Goal: Use online tool/utility: Use online tool/utility

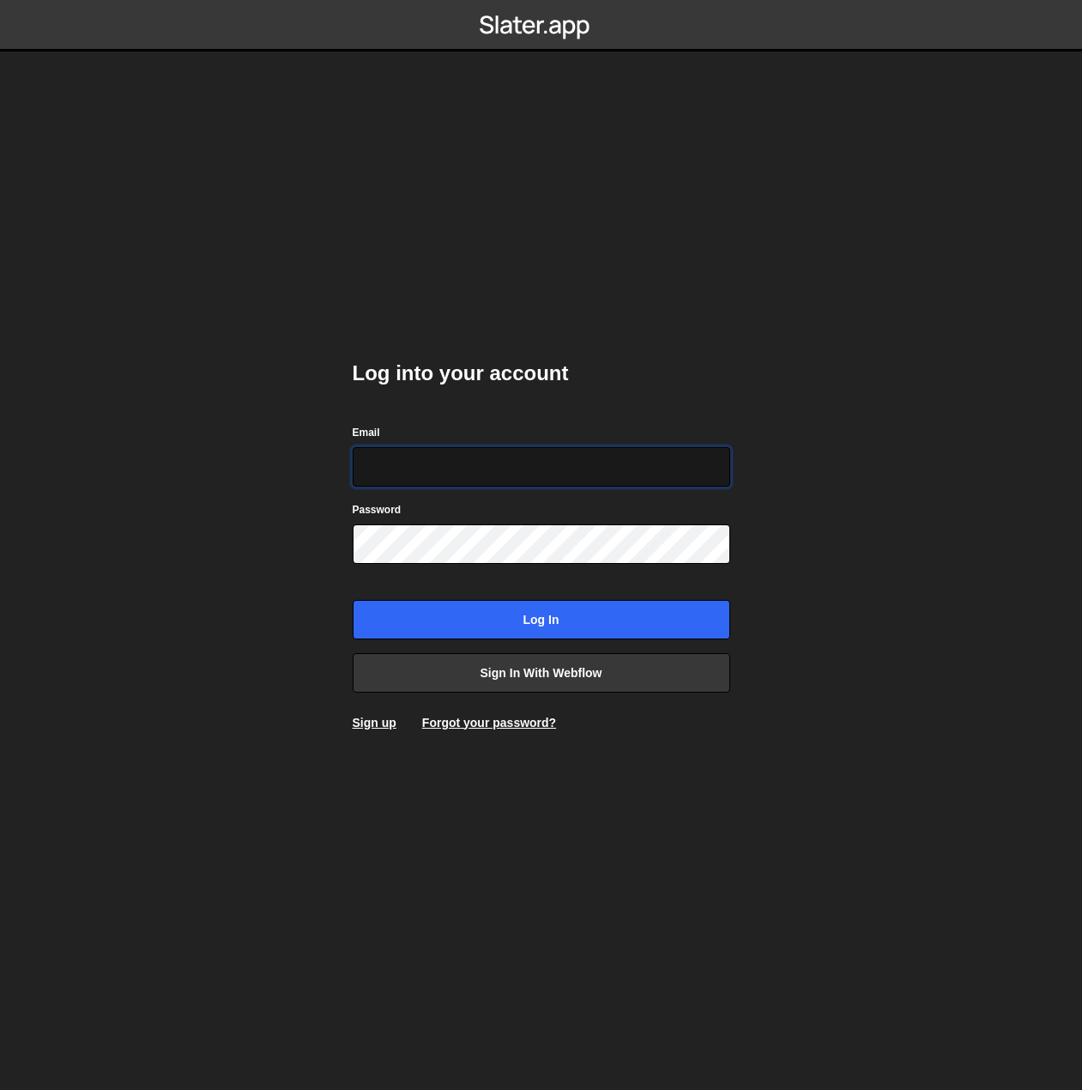
click at [490, 467] on input "Email" at bounding box center [542, 466] width 378 height 39
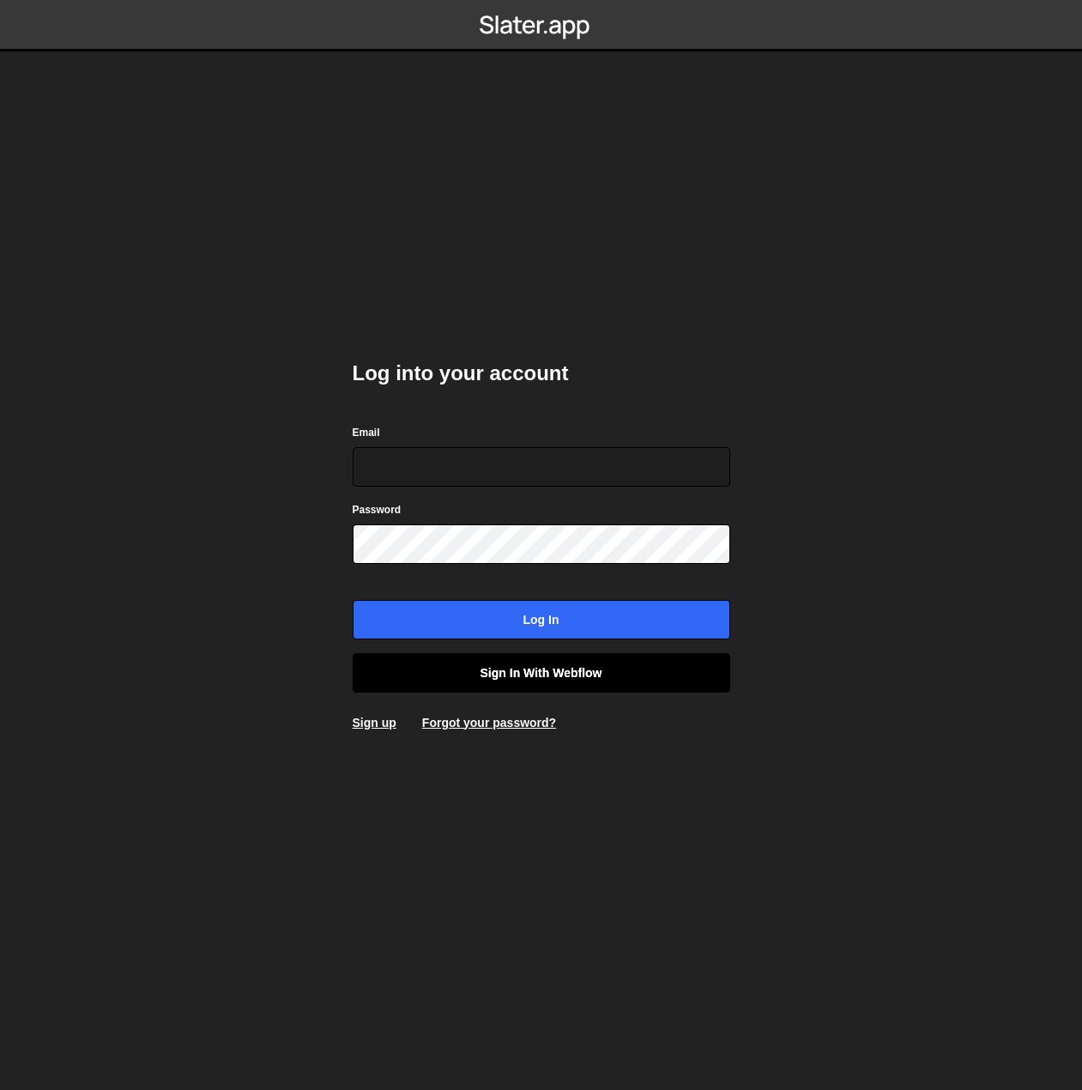
click at [499, 680] on link "Sign in with Webflow" at bounding box center [542, 672] width 378 height 39
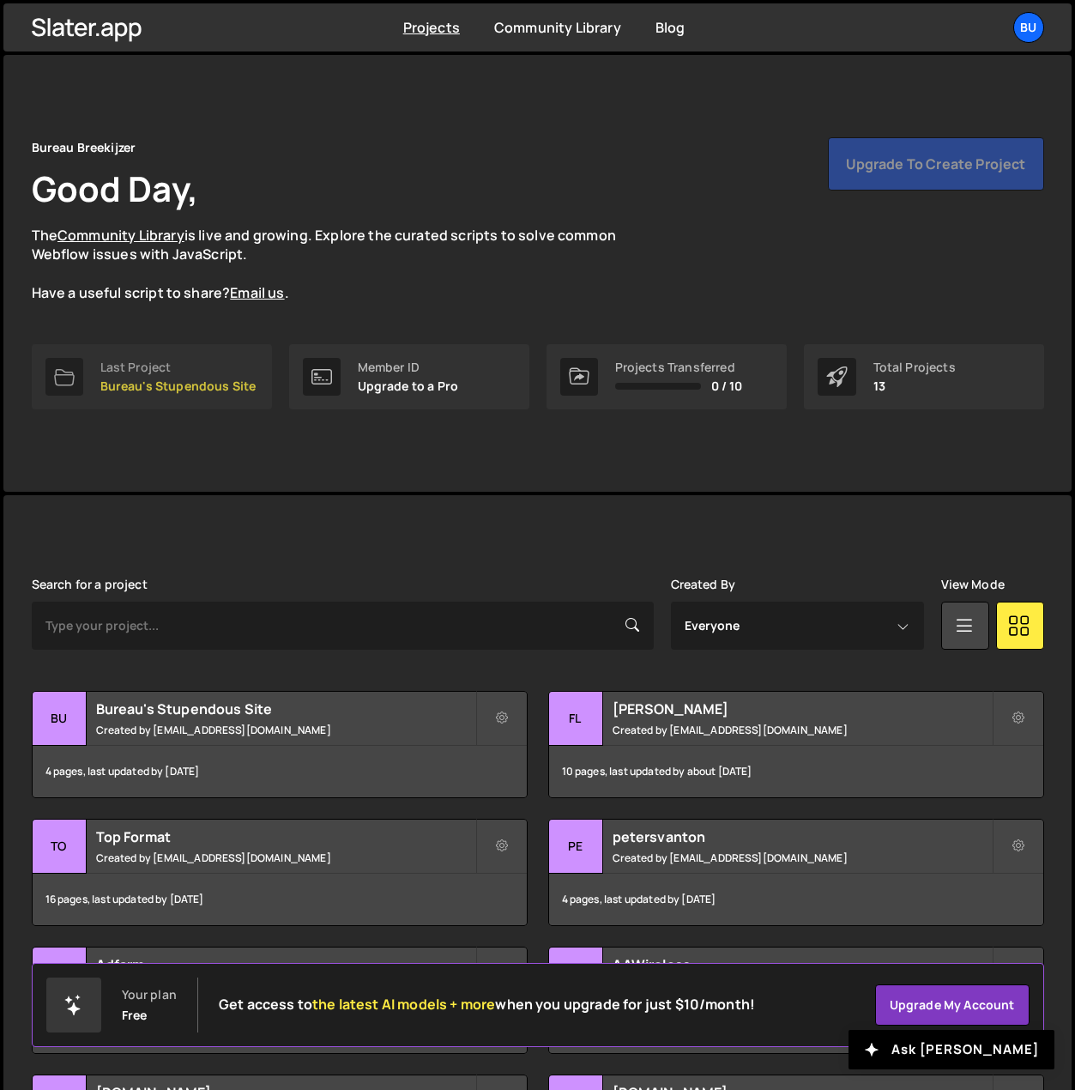
click at [168, 375] on div "Last Project Bureau's Stupendous Site" at bounding box center [178, 376] width 156 height 33
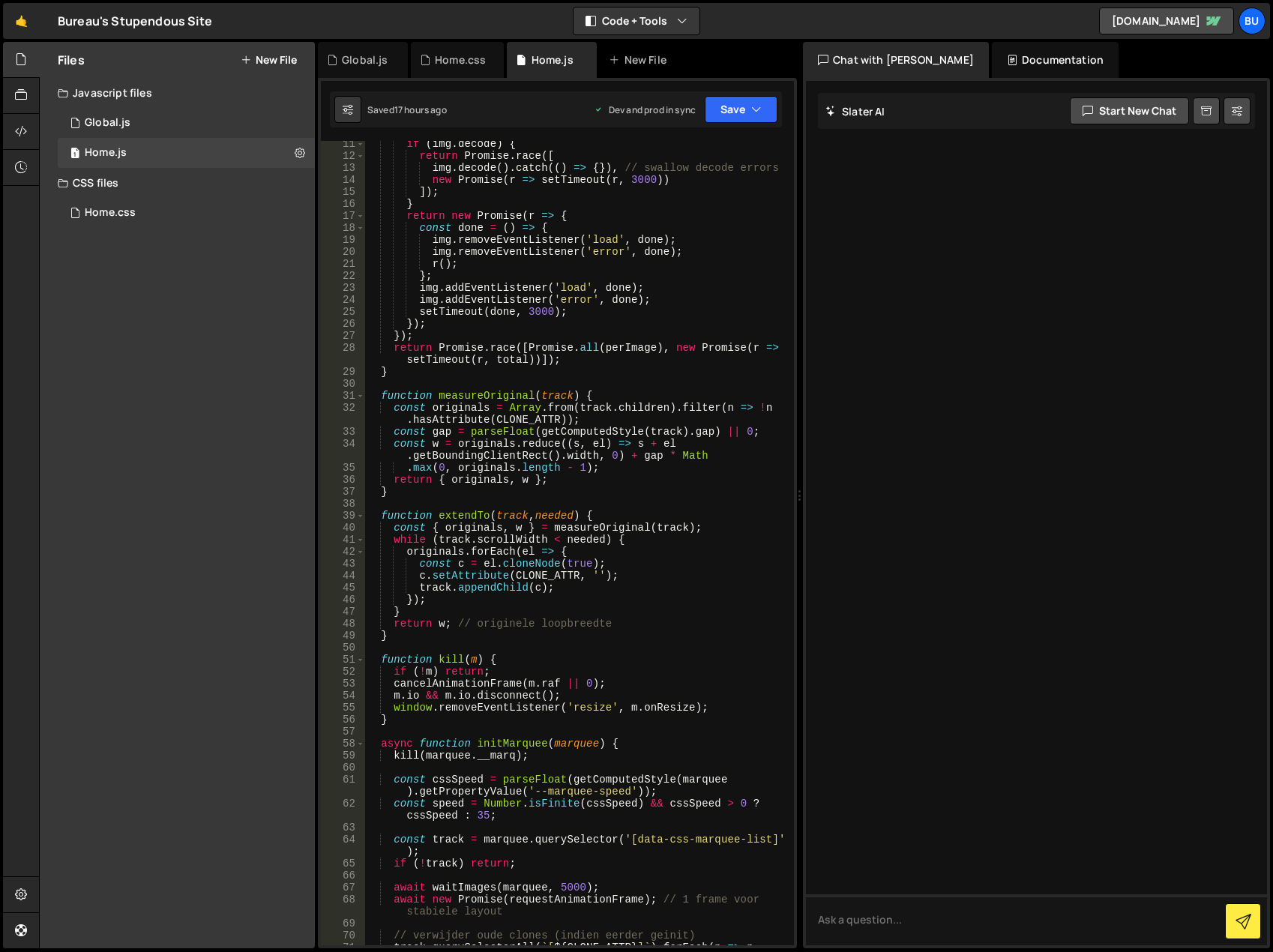
scroll to position [270, 0]
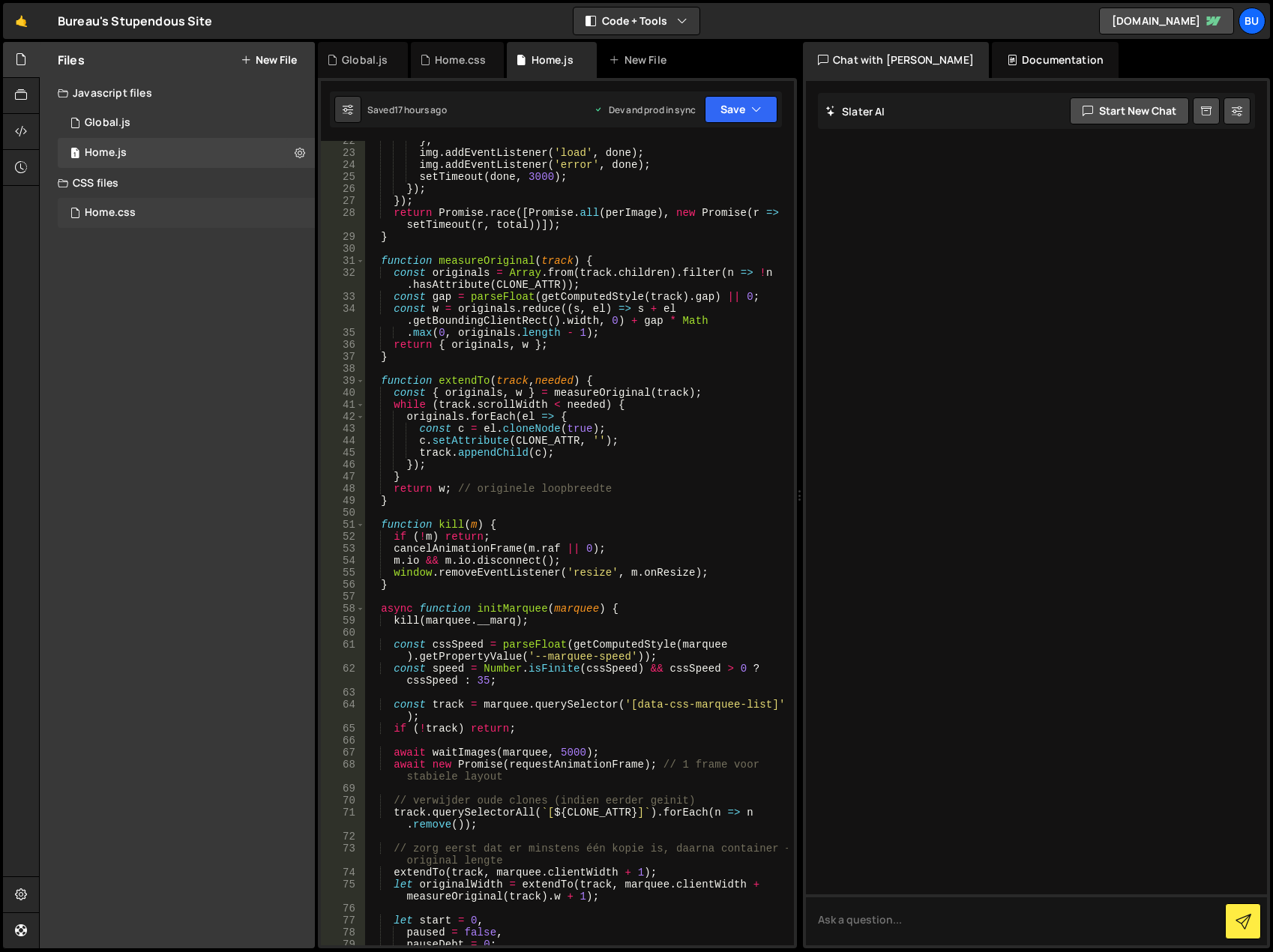
click at [162, 204] on div "Home.css 0" at bounding box center [186, 213] width 257 height 30
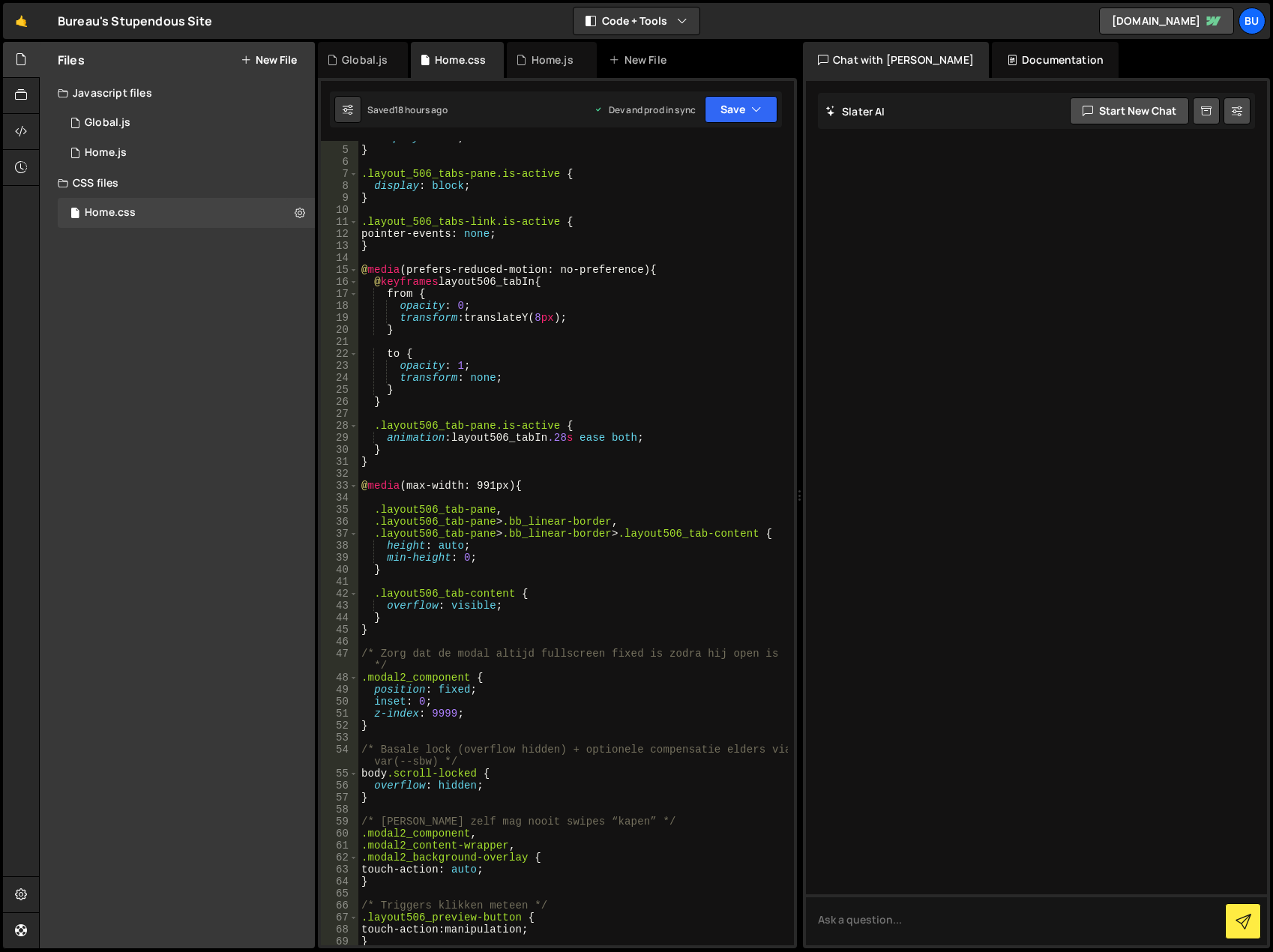
scroll to position [0, 0]
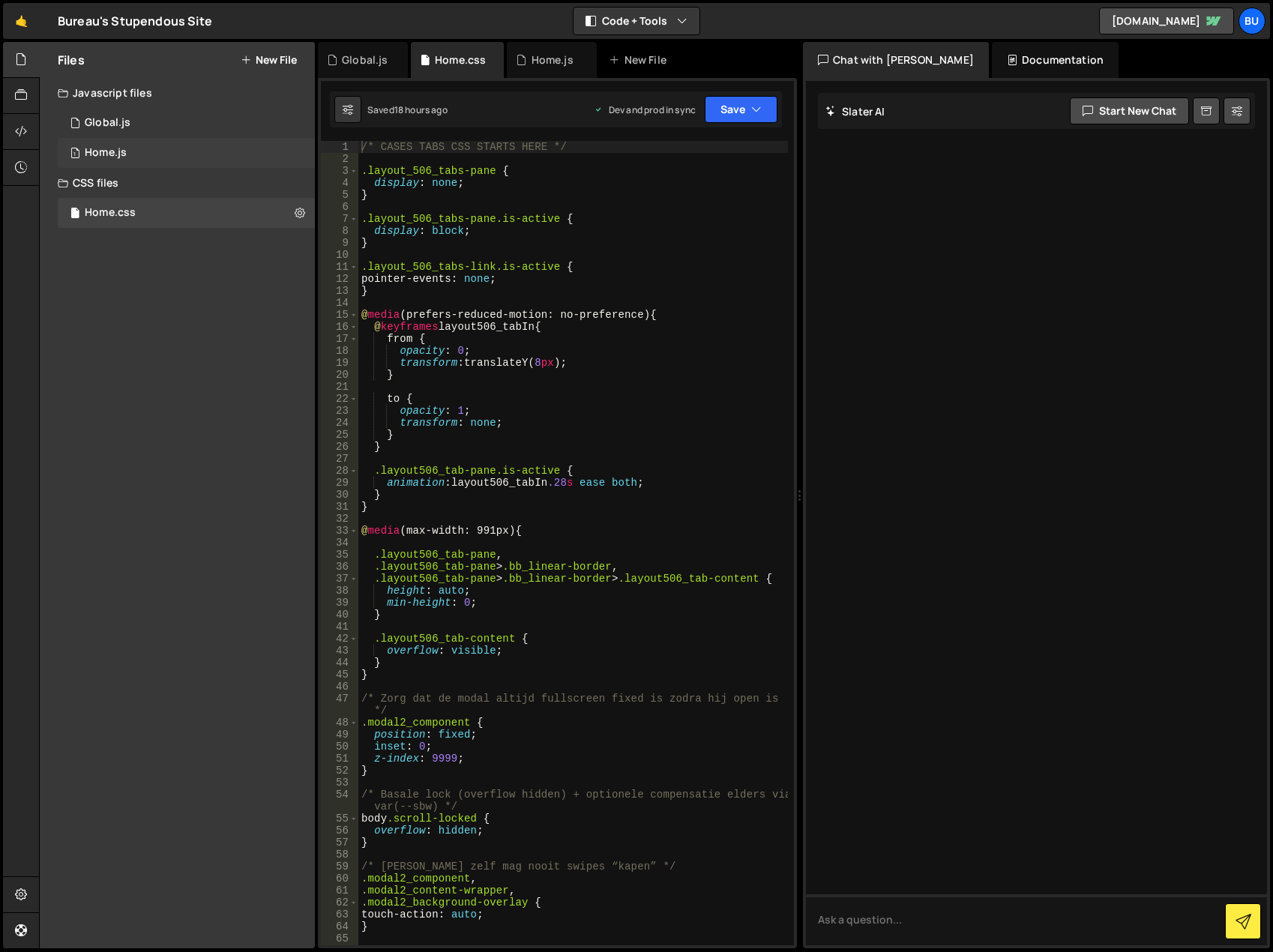
click at [172, 146] on div "1 Home.js 0" at bounding box center [186, 153] width 257 height 30
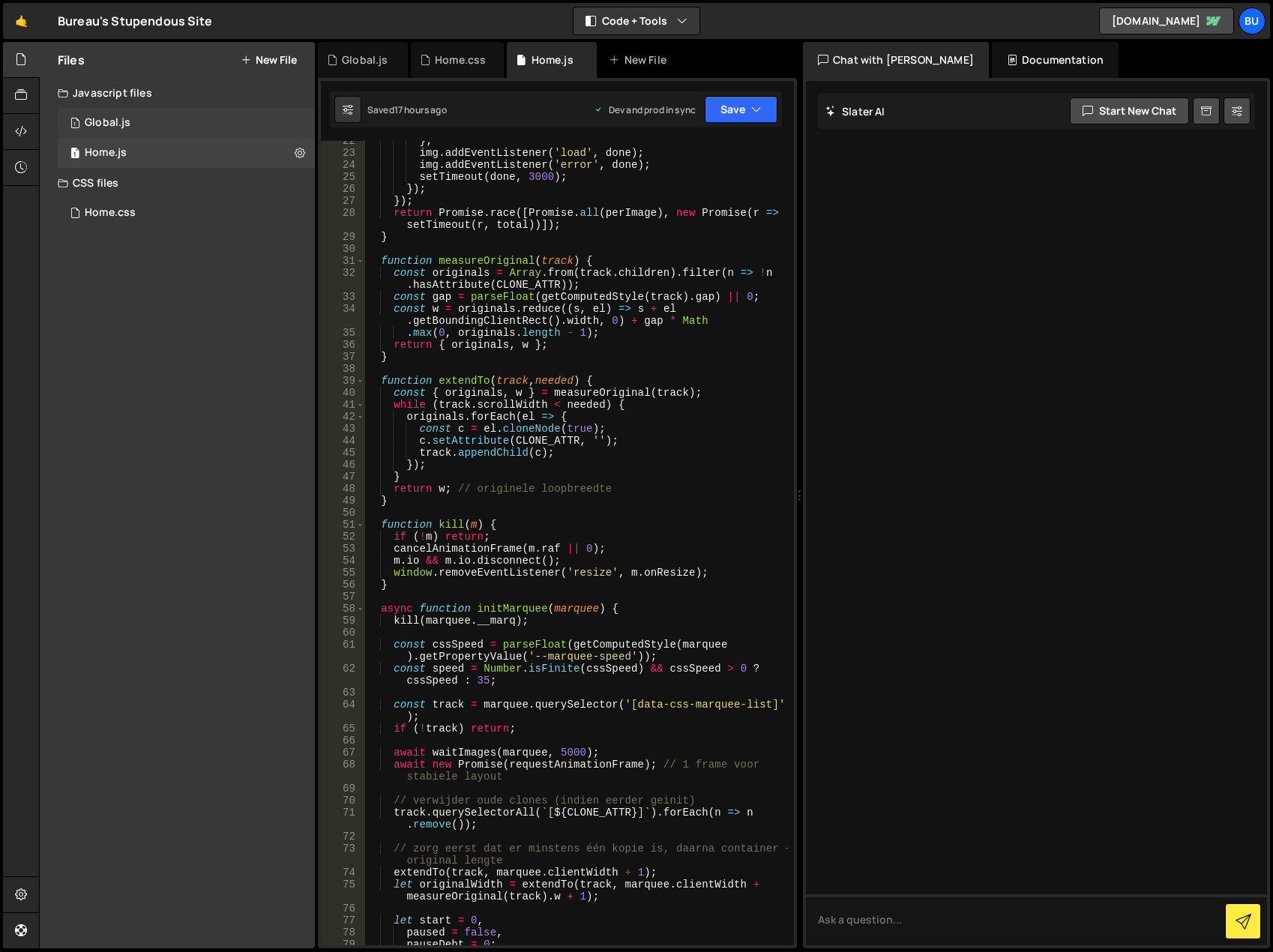
click at [179, 114] on div "1 Global.js 0" at bounding box center [186, 123] width 257 height 30
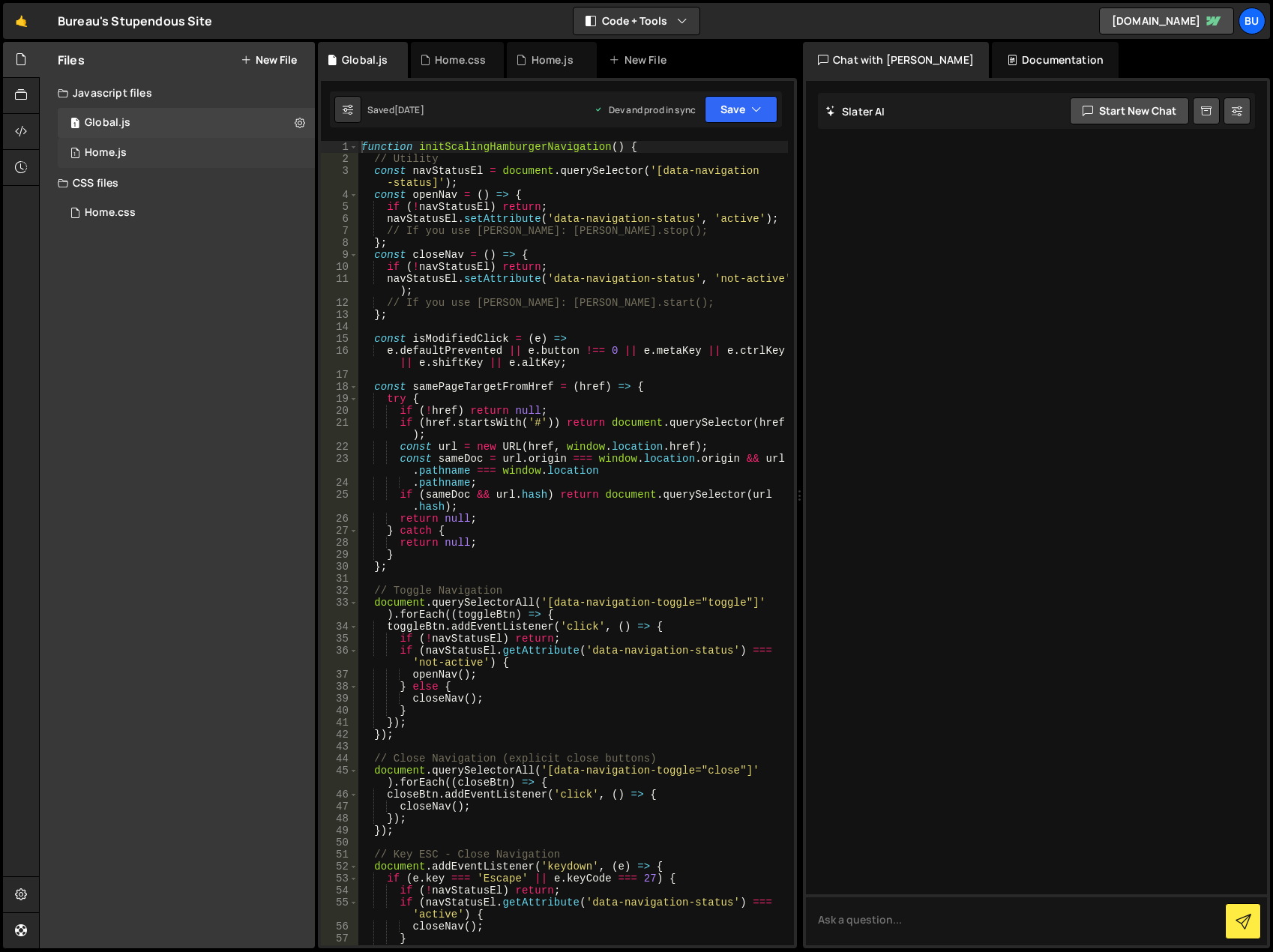
click at [128, 157] on div "1 Home.js 0" at bounding box center [186, 153] width 257 height 30
